Goal: Task Accomplishment & Management: Complete application form

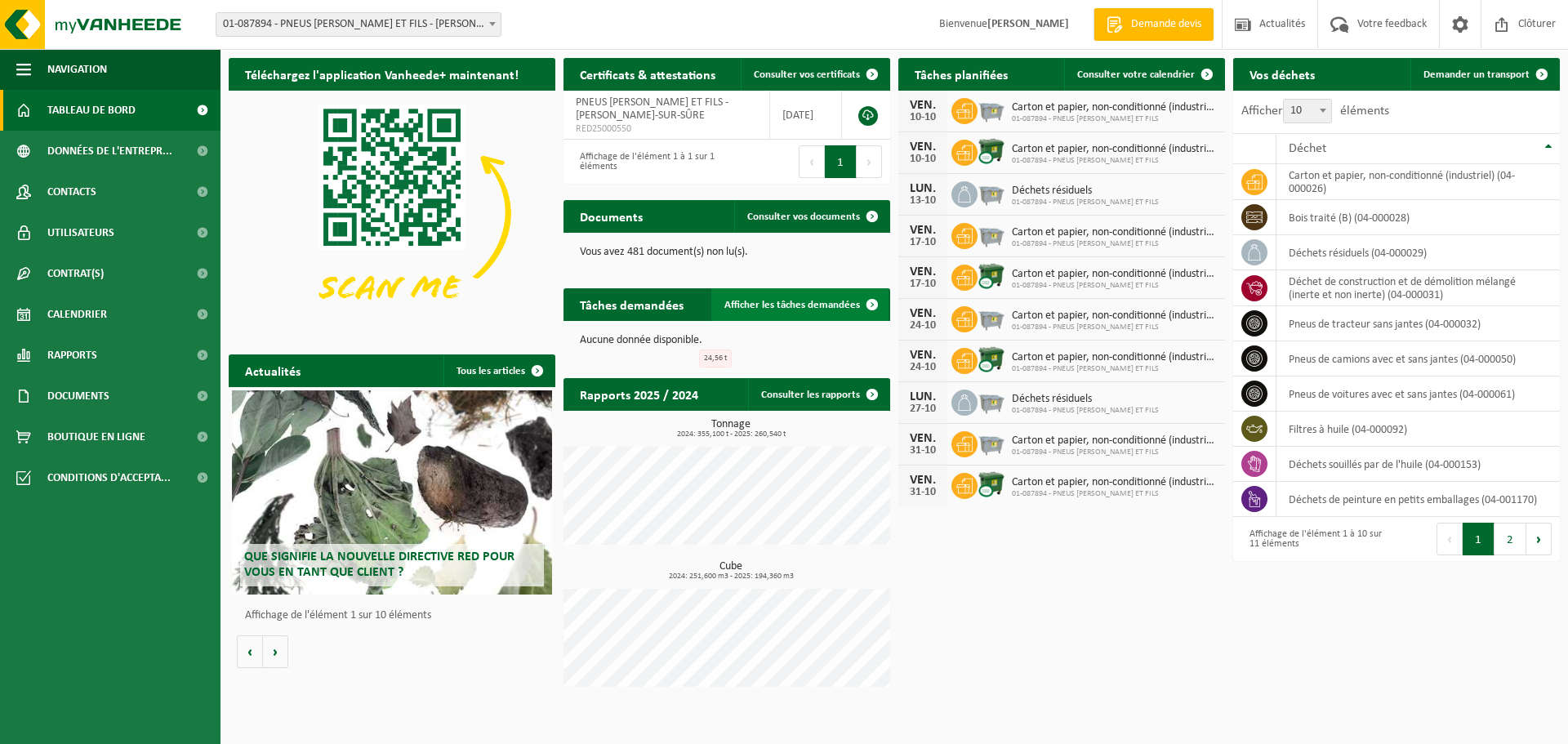
click at [873, 303] on span at bounding box center [872, 304] width 33 height 33
click at [1468, 75] on span "Demander un transport" at bounding box center [1476, 75] width 106 height 11
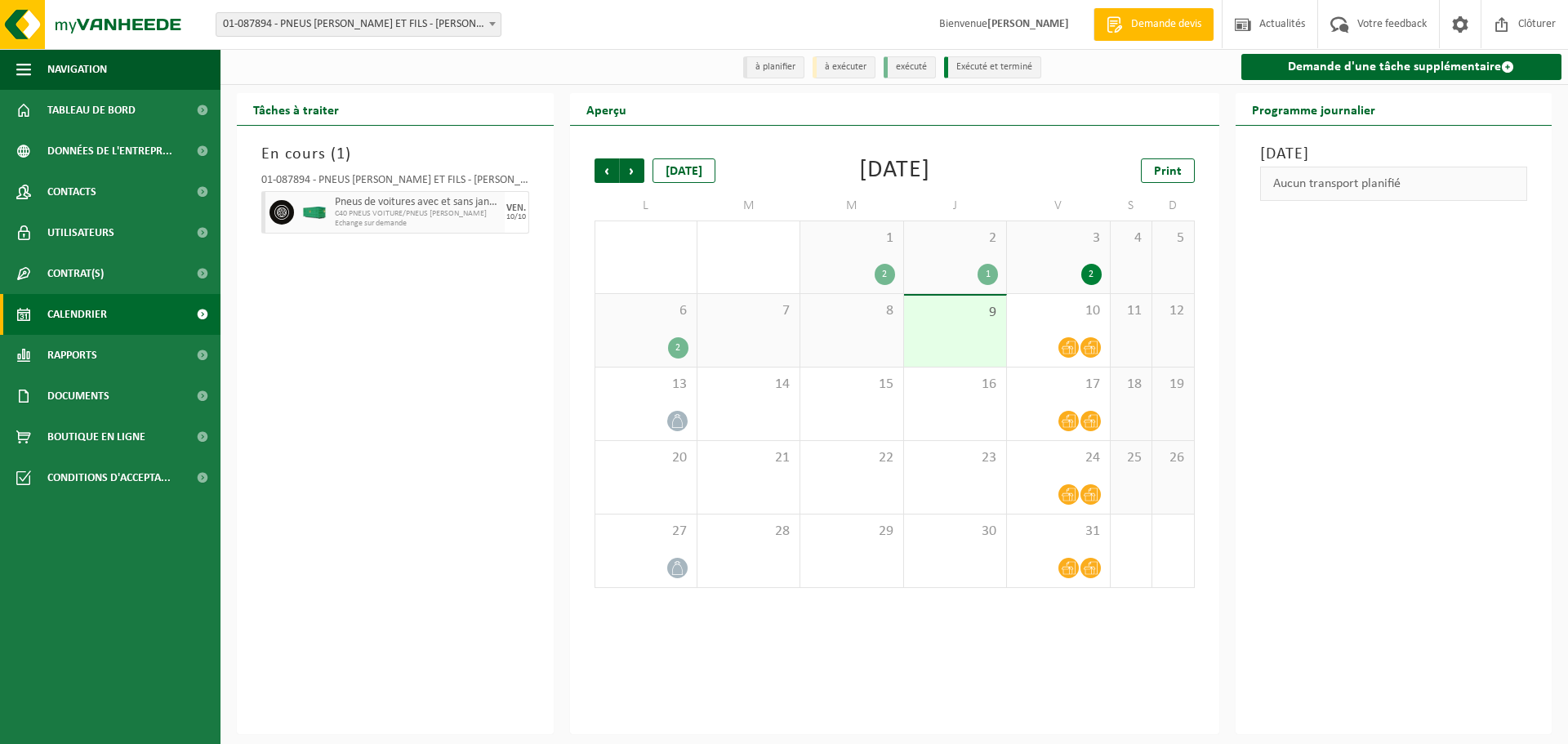
click at [942, 23] on span "Bienvenue DOMINIQUE FERON" at bounding box center [1004, 24] width 163 height 48
click at [1032, 20] on strong "[PERSON_NAME]" at bounding box center [1028, 24] width 82 height 12
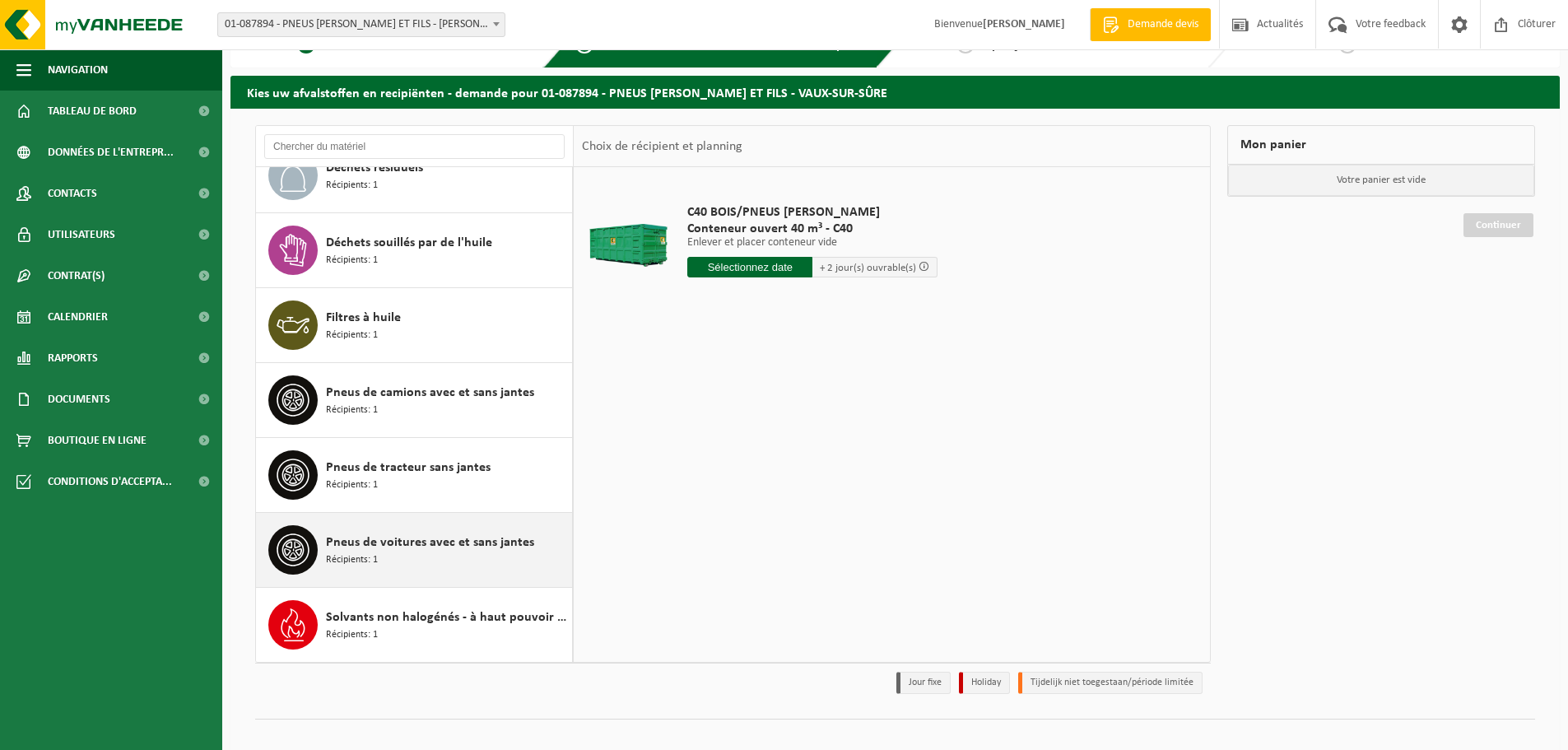
scroll to position [55, 0]
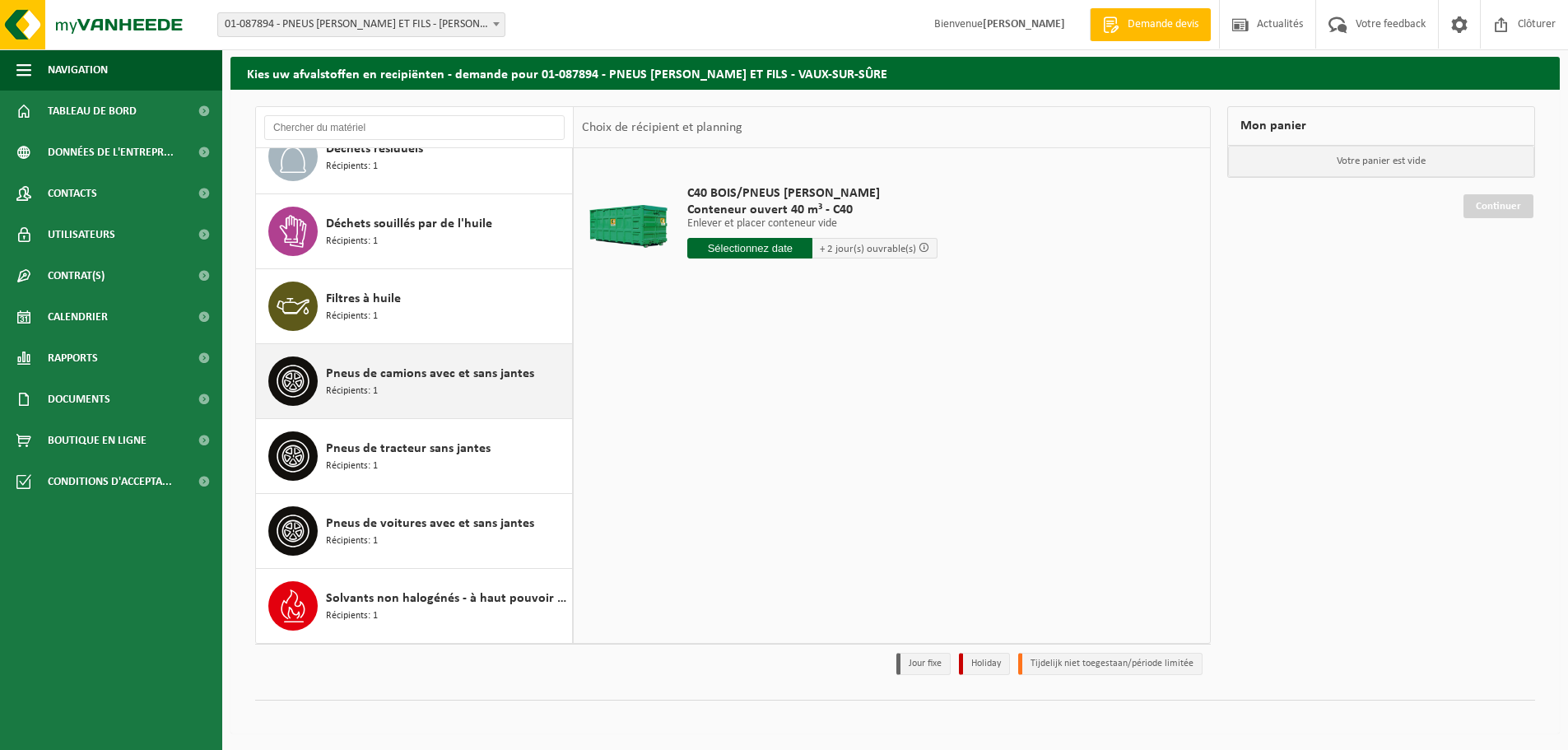
click at [375, 379] on span "Pneus de camions avec et sans jantes" at bounding box center [430, 374] width 208 height 20
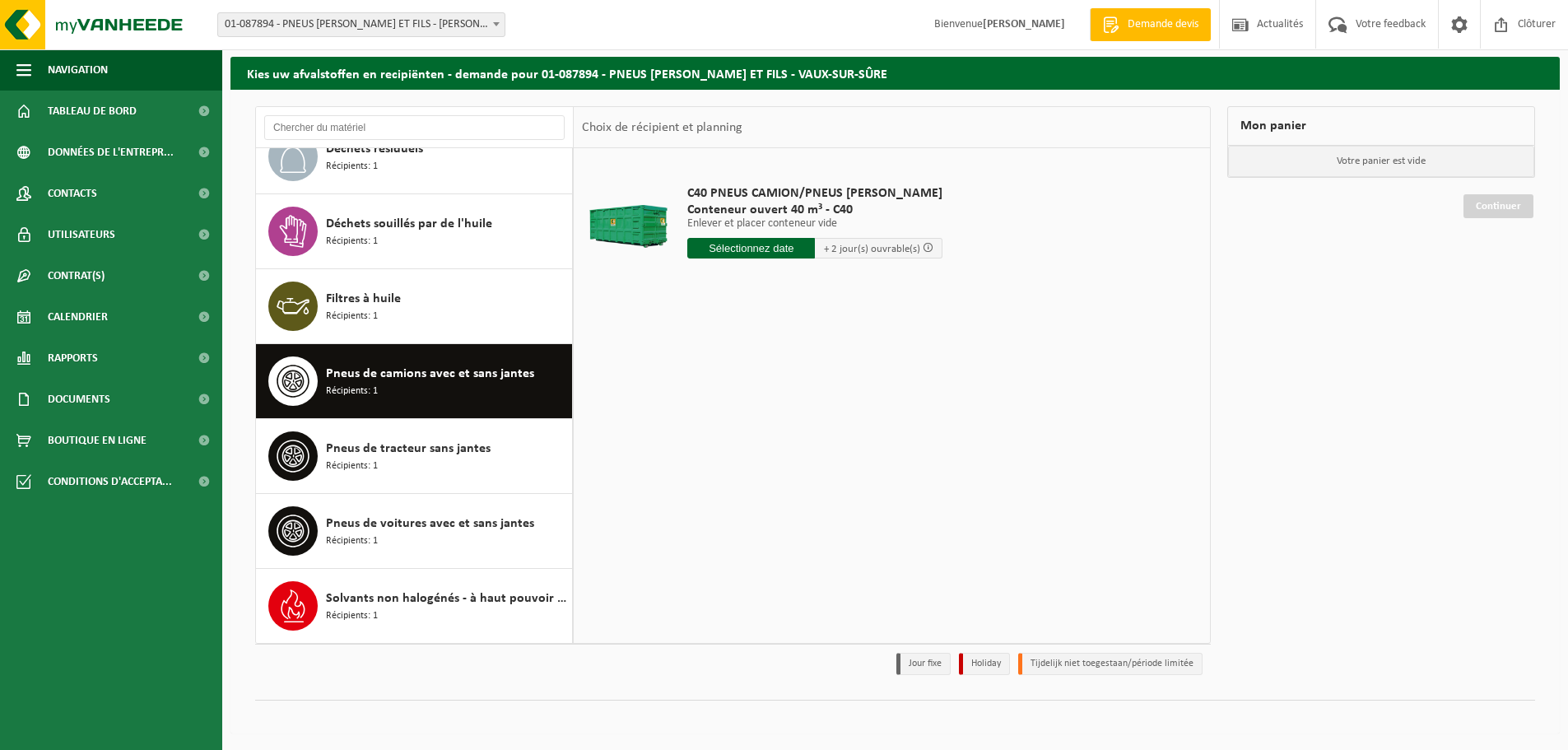
click at [761, 247] on input "text" at bounding box center [751, 247] width 127 height 21
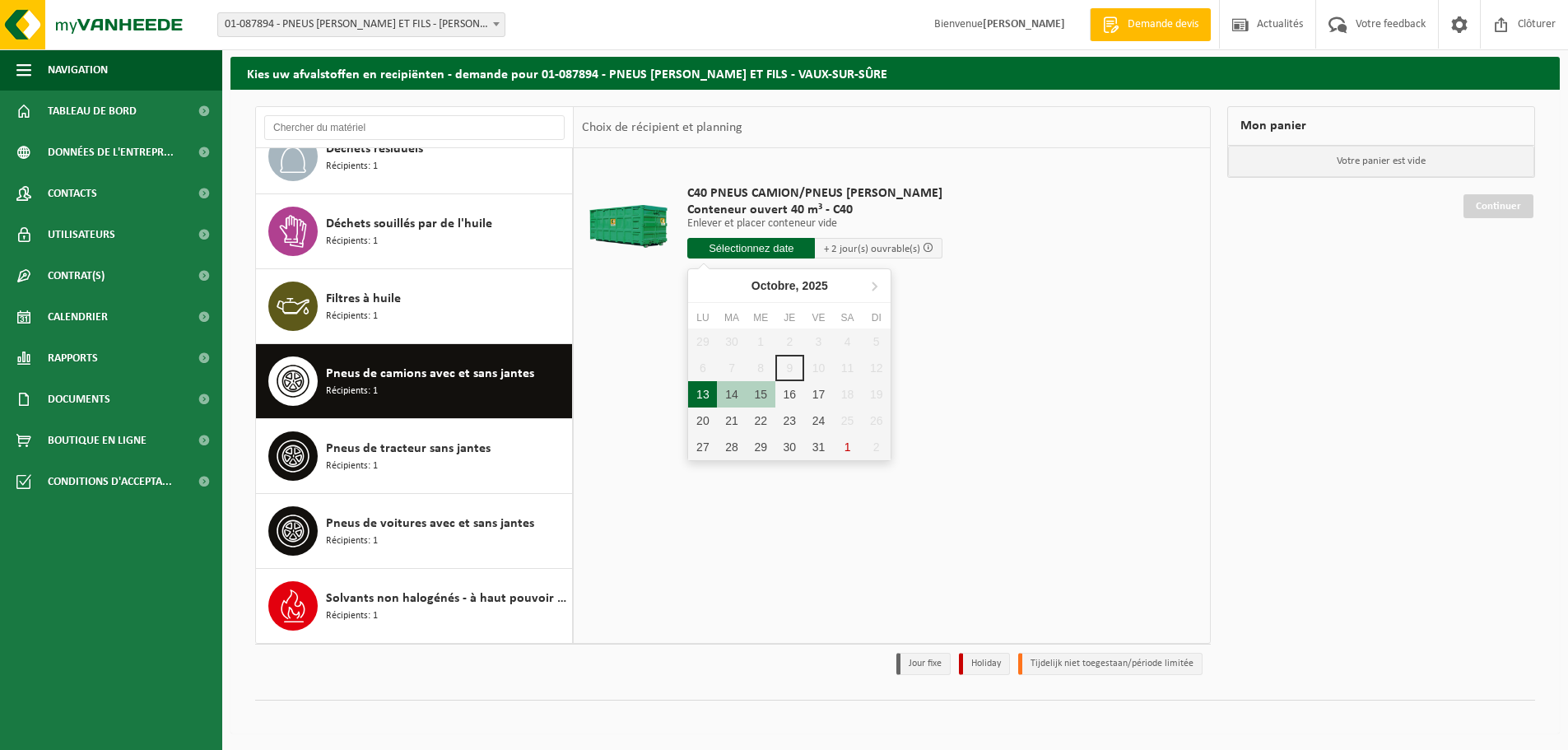
click at [697, 393] on div "13" at bounding box center [702, 393] width 29 height 26
type input "à partir de 2025-10-13"
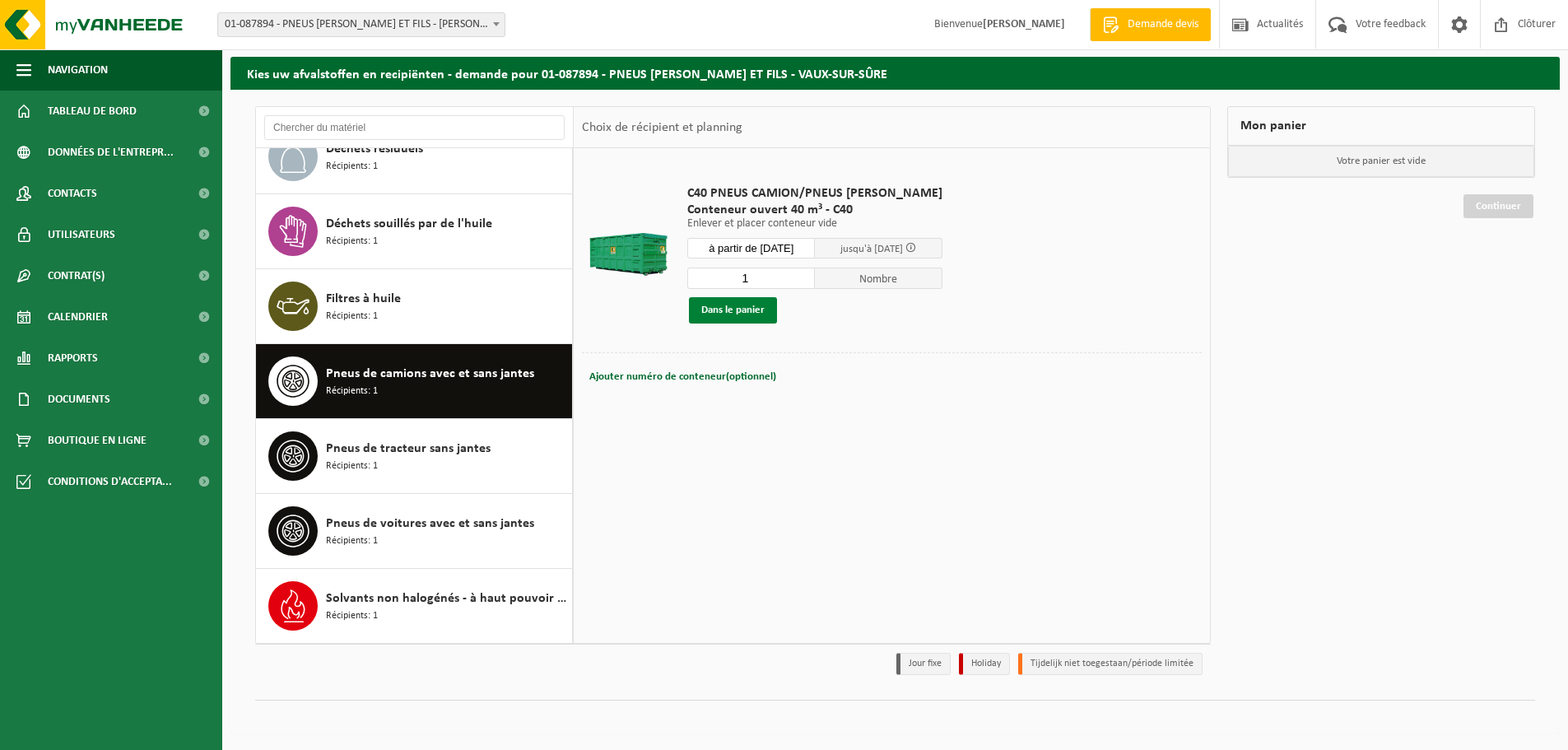
click at [731, 307] on button "Dans le panier" at bounding box center [733, 310] width 88 height 26
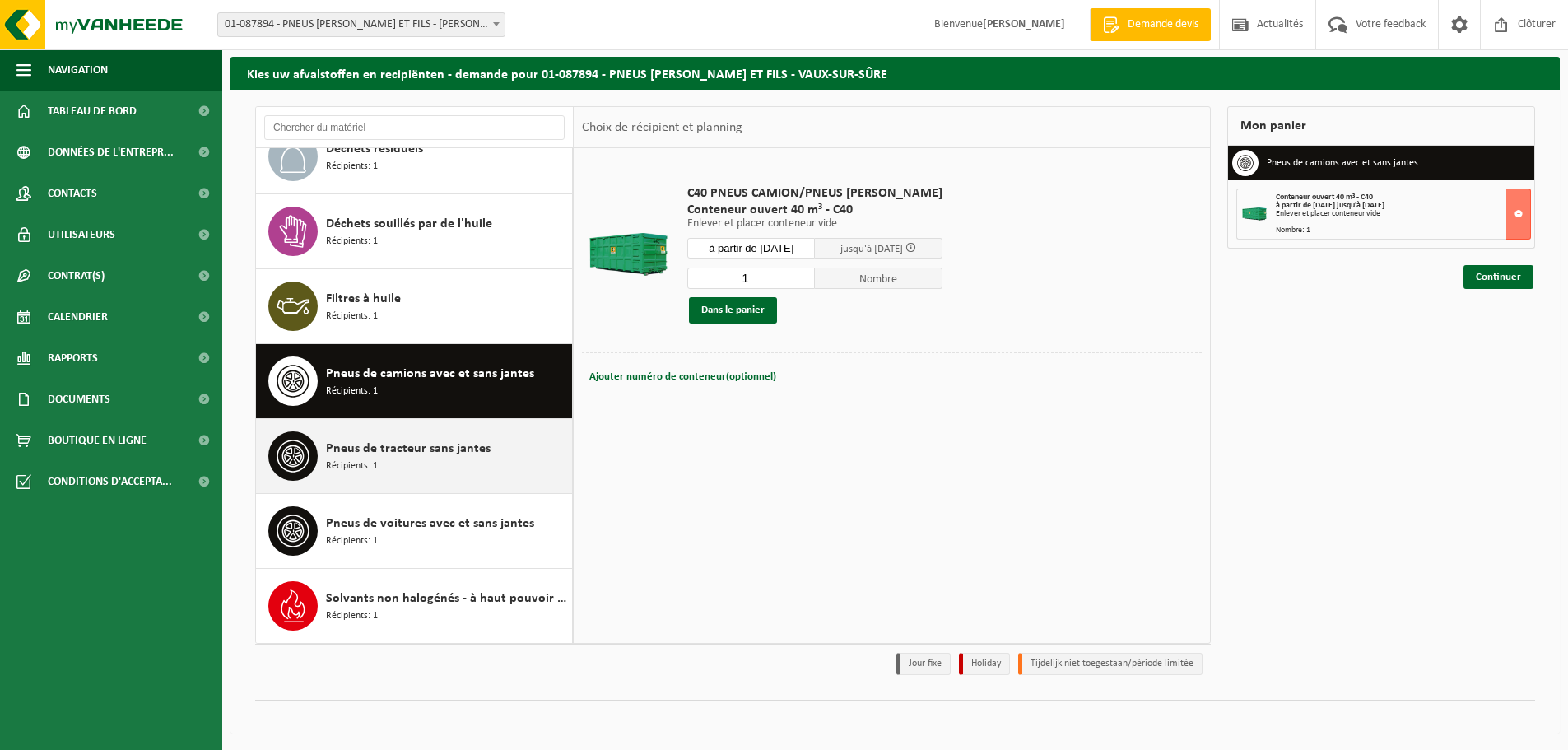
click at [400, 459] on div "Pneus de tracteur sans jantes Récipients: 1" at bounding box center [447, 455] width 242 height 49
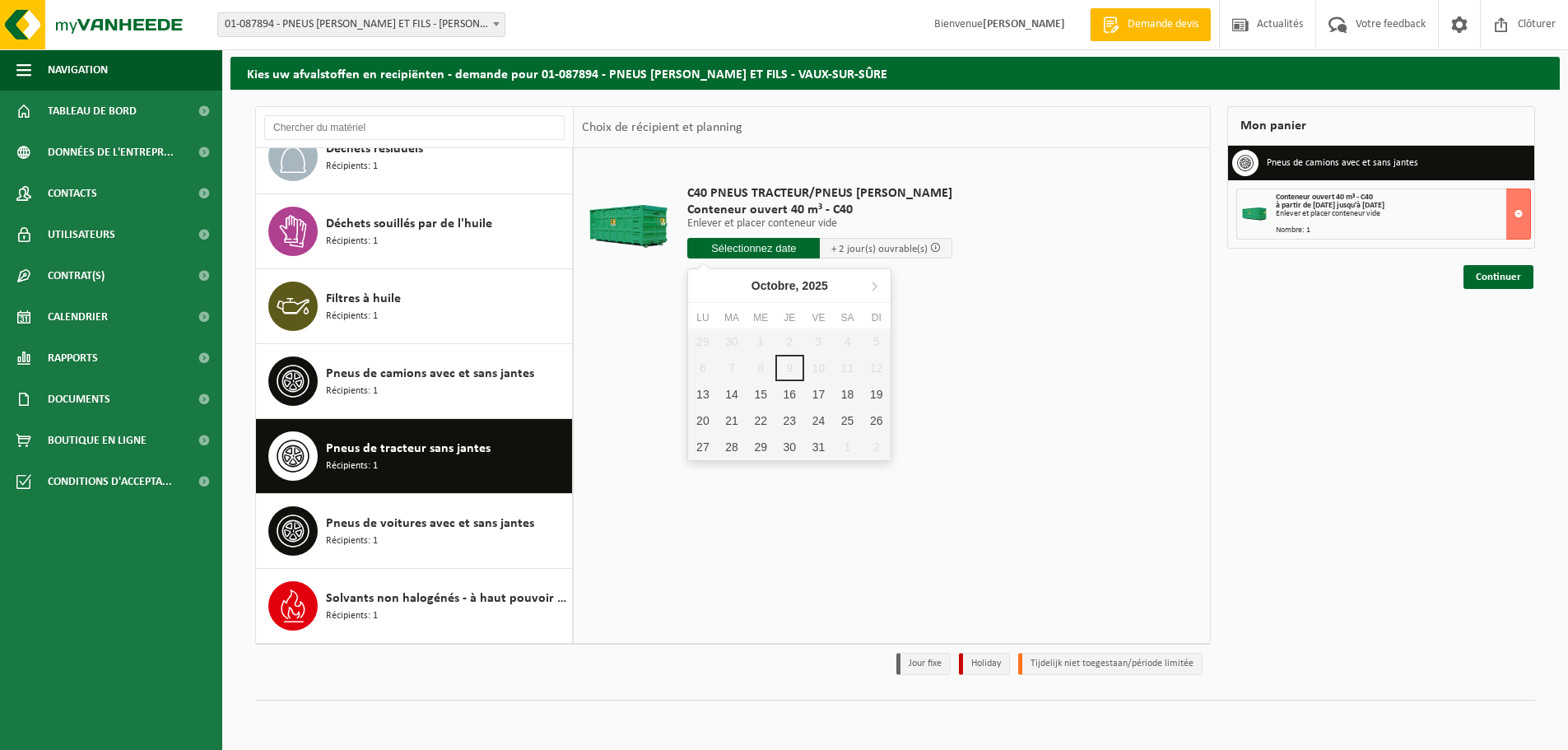
click at [746, 244] on input "text" at bounding box center [754, 247] width 133 height 21
click at [701, 395] on div "13" at bounding box center [702, 393] width 29 height 26
type input "à partir de 2025-10-13"
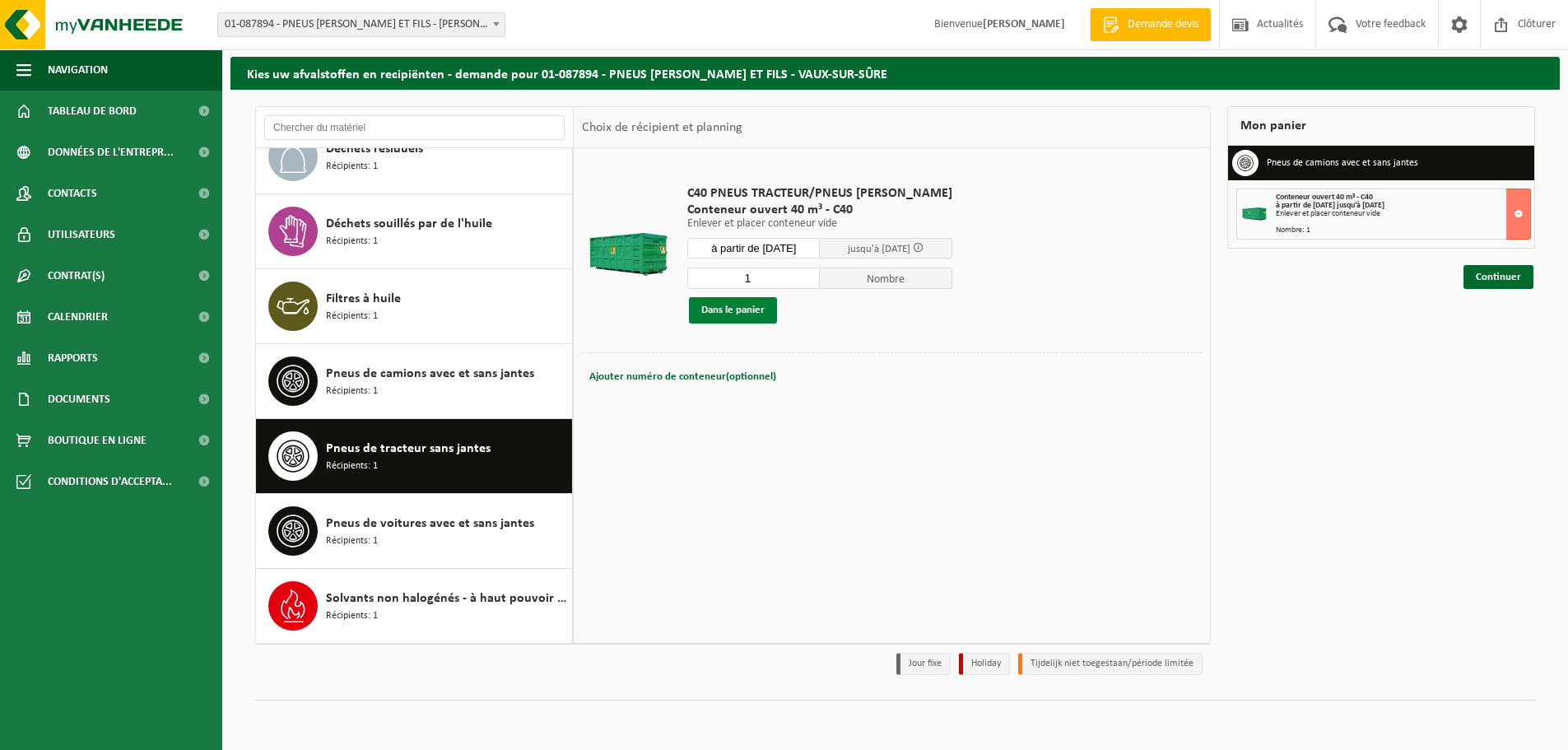
click at [728, 308] on button "Dans le panier" at bounding box center [733, 310] width 88 height 26
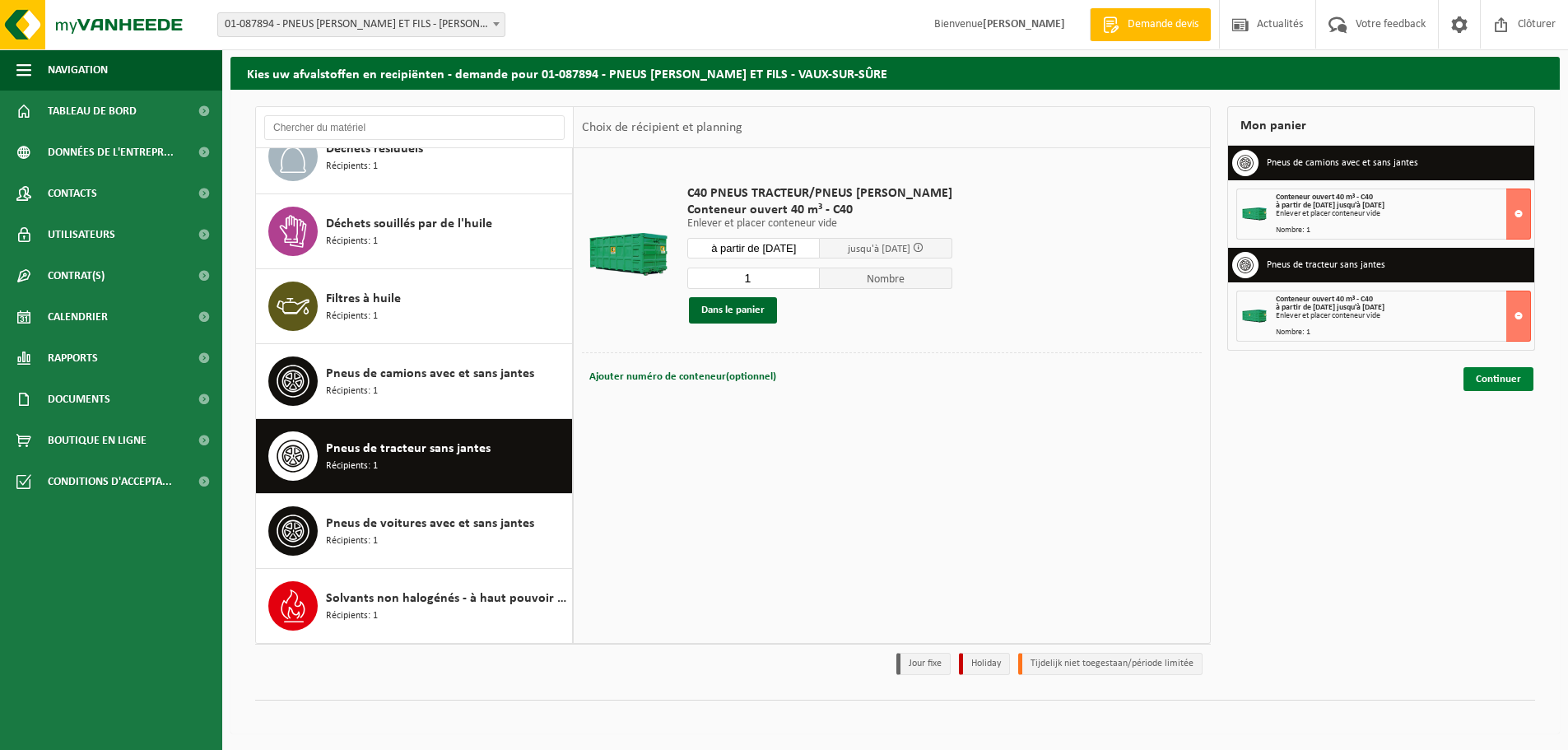
click at [1513, 376] on link "Continuer" at bounding box center [1498, 379] width 70 height 24
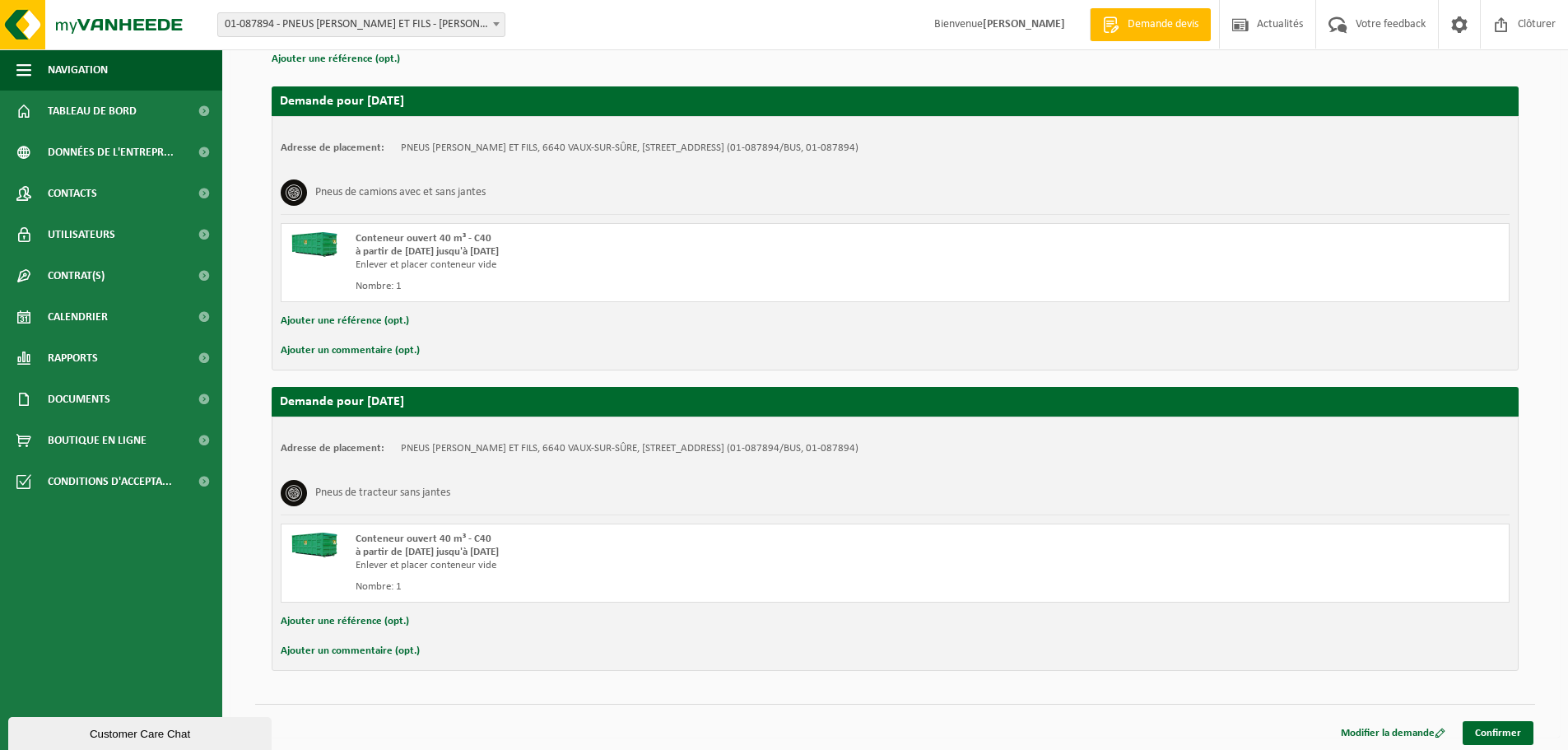
scroll to position [257, 0]
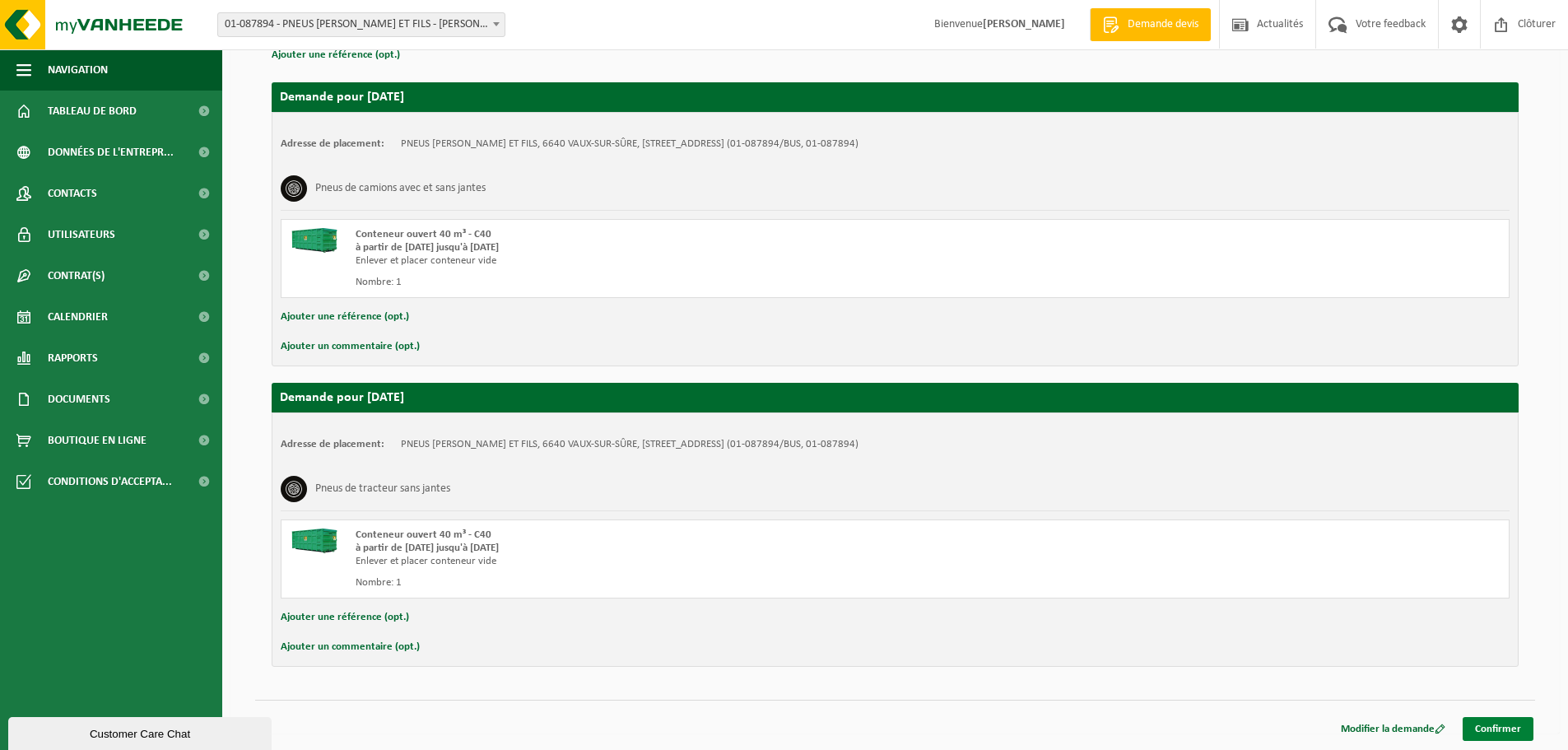
click at [1501, 726] on link "Confirmer" at bounding box center [1497, 728] width 71 height 24
